Goal: Find specific page/section: Find specific page/section

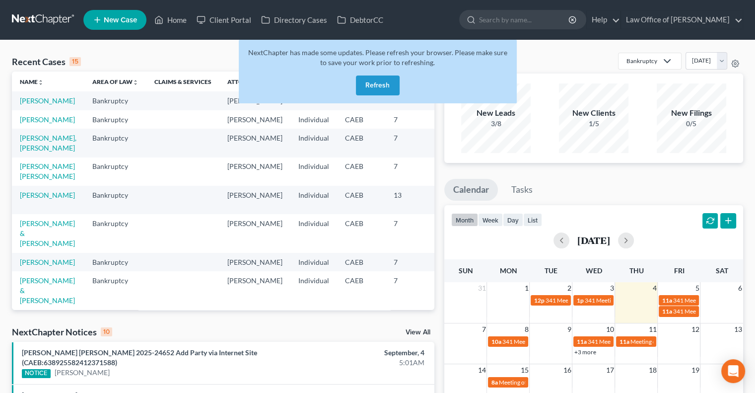
click at [379, 82] on button "Refresh" at bounding box center [378, 85] width 44 height 20
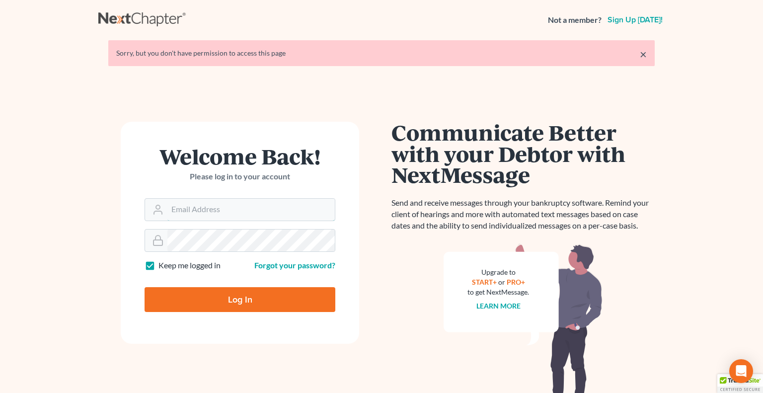
type input "[PERSON_NAME][EMAIL_ADDRESS][DOMAIN_NAME]"
click at [163, 290] on input "Log In" at bounding box center [239, 299] width 191 height 25
type input "Thinking..."
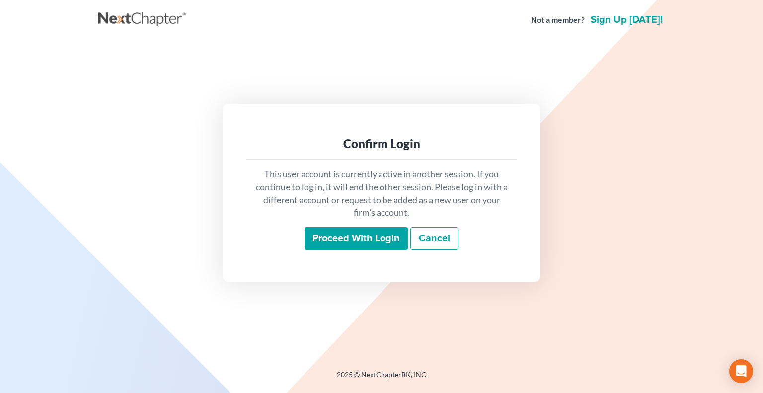
click at [105, 91] on div "Confirm Login This user account is currently active in another session. If you …" at bounding box center [381, 192] width 566 height 305
click at [354, 241] on input "Proceed with login" at bounding box center [355, 238] width 103 height 23
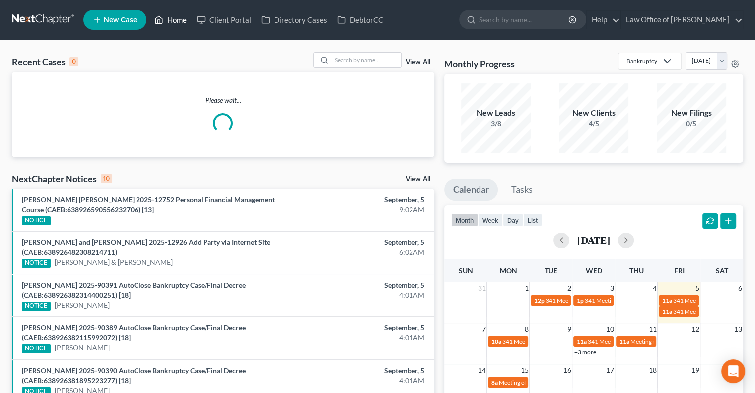
click at [173, 13] on link "Home" at bounding box center [170, 20] width 42 height 18
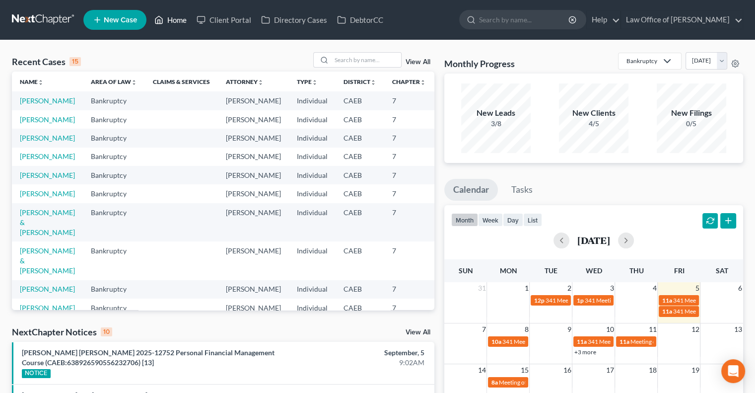
click at [183, 21] on link "Home" at bounding box center [170, 20] width 42 height 18
click at [356, 56] on input "search" at bounding box center [367, 60] width 70 height 14
type input "[PERSON_NAME]"
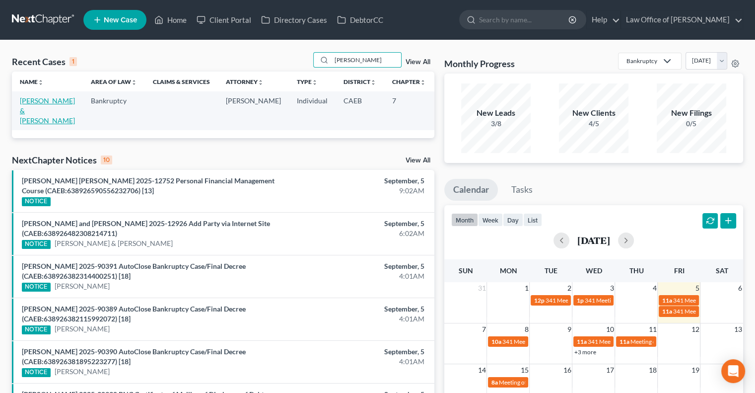
click at [34, 108] on link "[PERSON_NAME] & [PERSON_NAME]" at bounding box center [47, 110] width 55 height 28
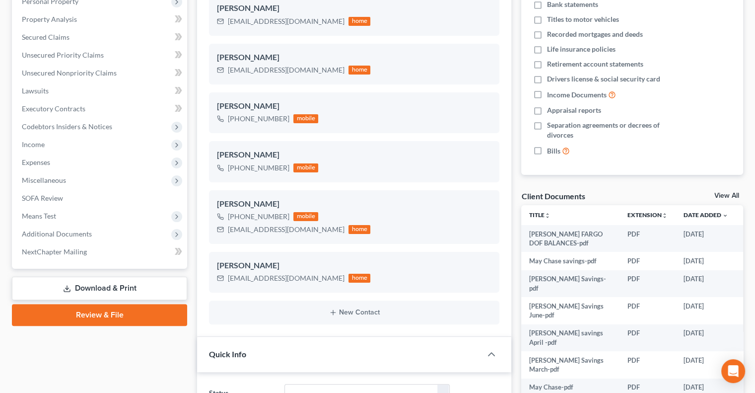
scroll to position [183, 0]
click at [723, 192] on link "View All" at bounding box center [726, 195] width 25 height 7
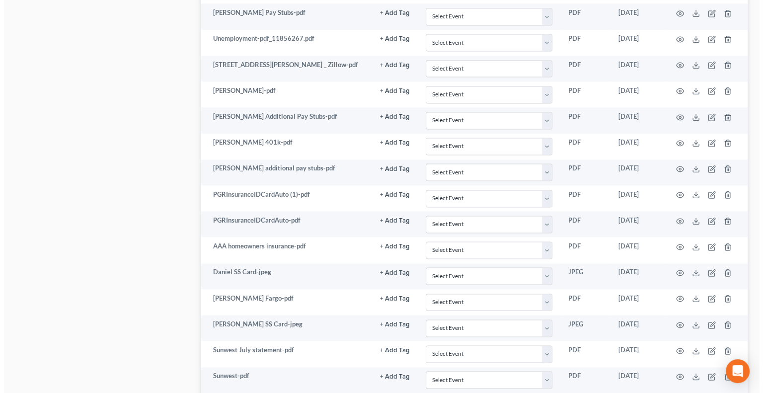
scroll to position [1438, 0]
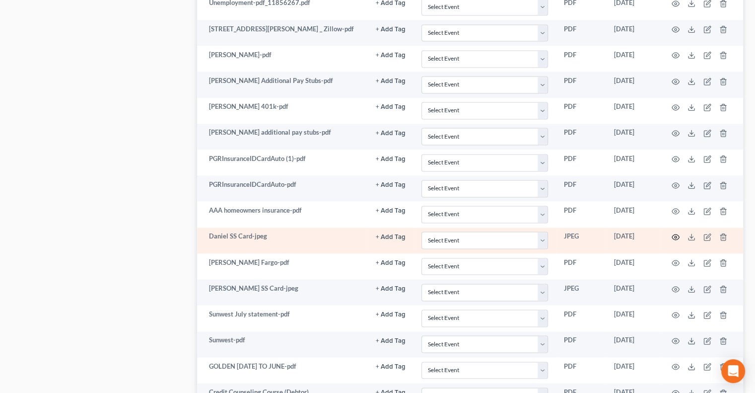
click at [673, 233] on icon "button" at bounding box center [676, 237] width 8 height 8
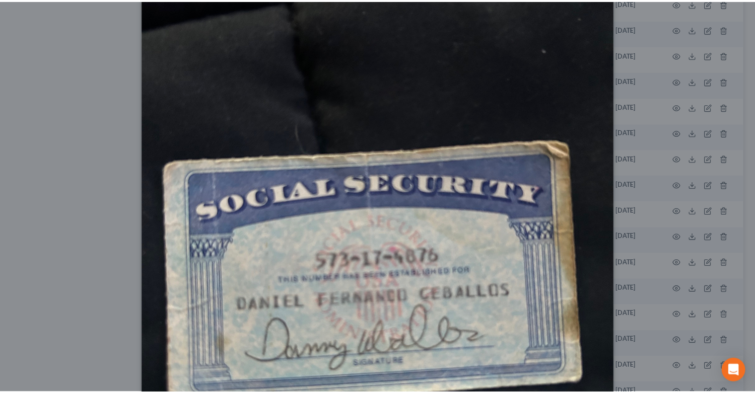
scroll to position [0, 0]
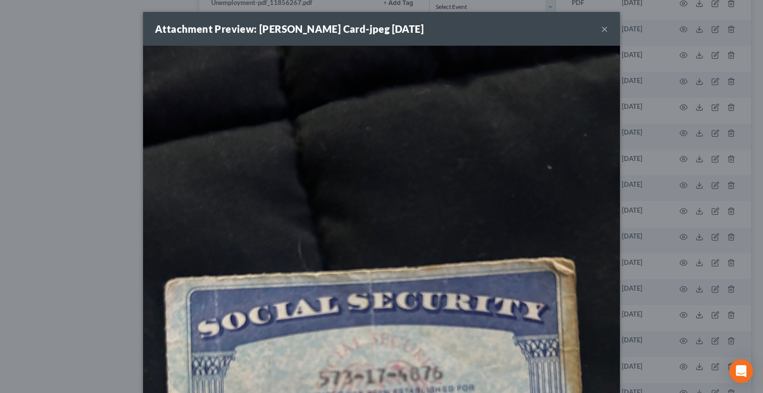
click at [601, 28] on button "×" at bounding box center [604, 29] width 7 height 12
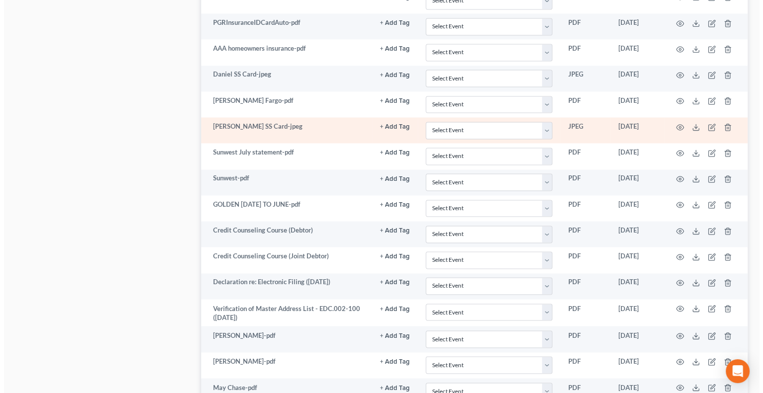
scroll to position [1605, 0]
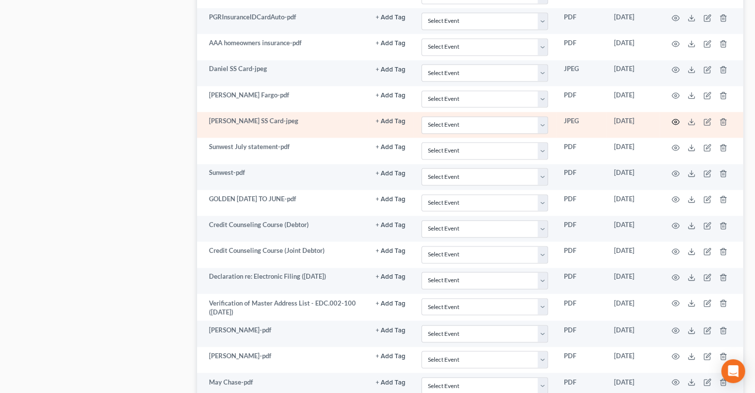
click at [675, 121] on circle "button" at bounding box center [676, 122] width 2 height 2
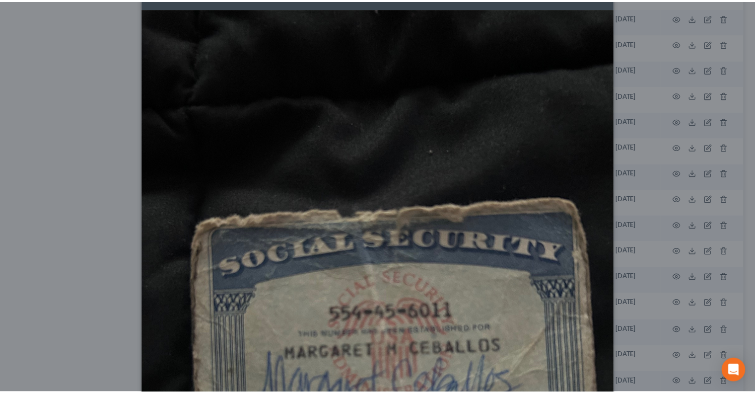
scroll to position [0, 0]
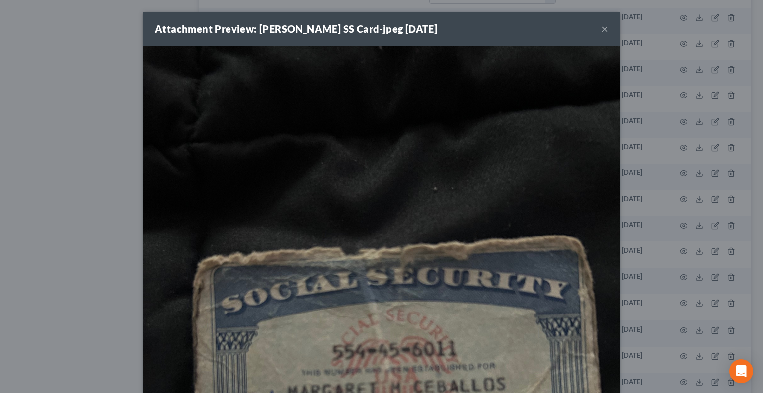
click at [601, 28] on button "×" at bounding box center [604, 29] width 7 height 12
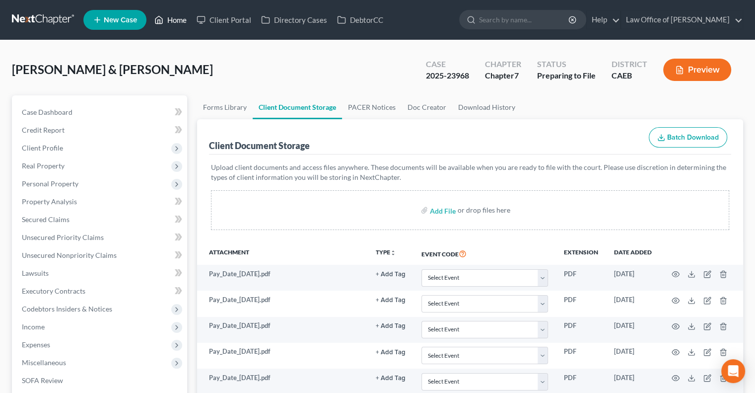
click at [175, 17] on link "Home" at bounding box center [170, 20] width 42 height 18
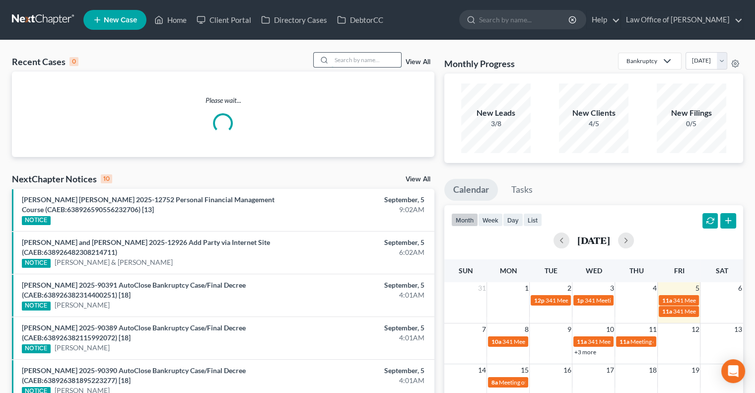
click at [359, 63] on input "search" at bounding box center [367, 60] width 70 height 14
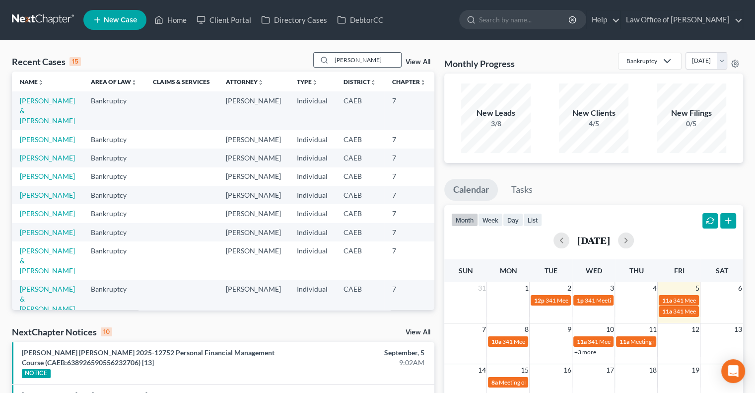
type input "[PERSON_NAME]"
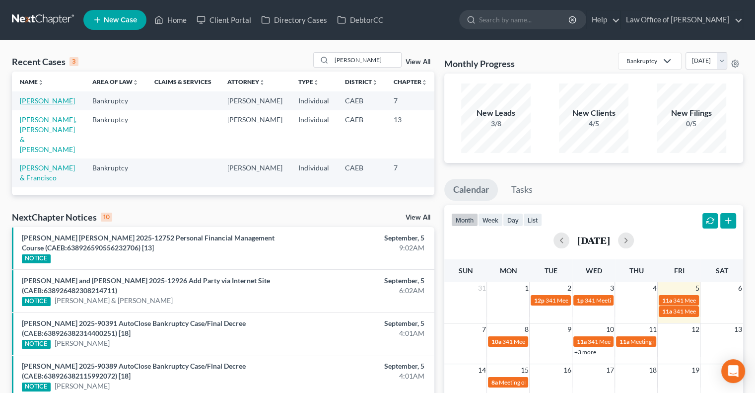
click at [32, 105] on link "[PERSON_NAME]" at bounding box center [47, 100] width 55 height 8
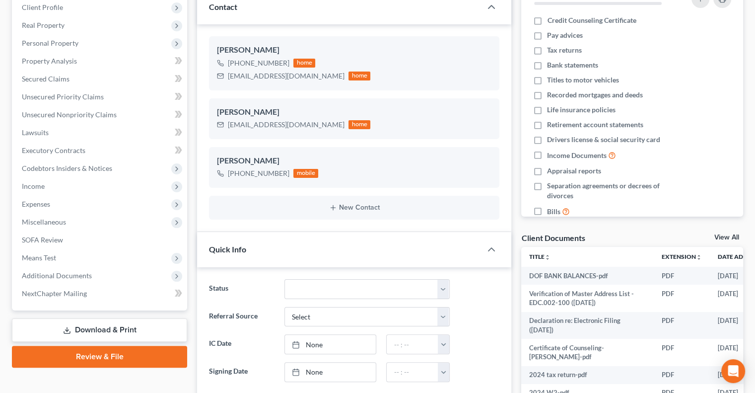
scroll to position [141, 0]
click at [720, 234] on link "View All" at bounding box center [726, 236] width 25 height 7
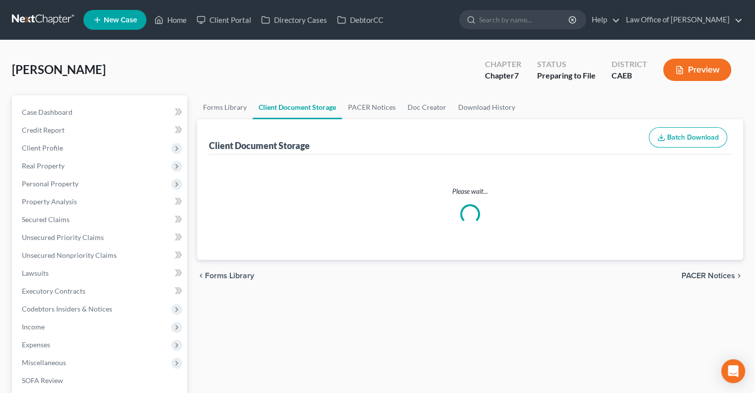
select select "0"
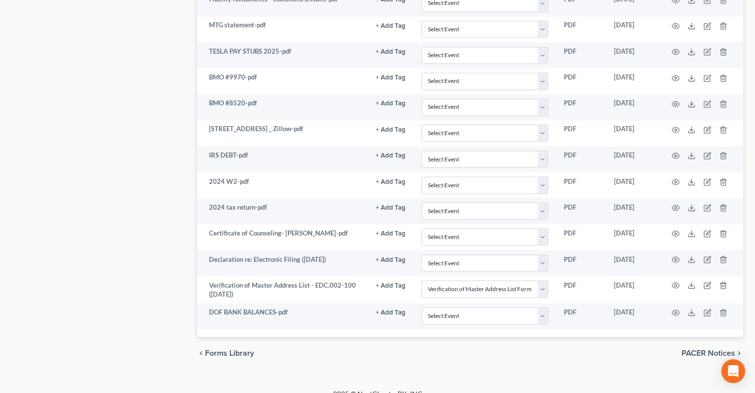
scroll to position [1728, 0]
